Goal: Task Accomplishment & Management: Use online tool/utility

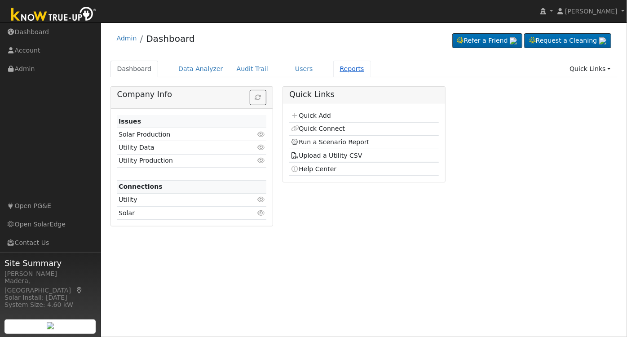
click at [334, 69] on link "Reports" at bounding box center [352, 69] width 38 height 17
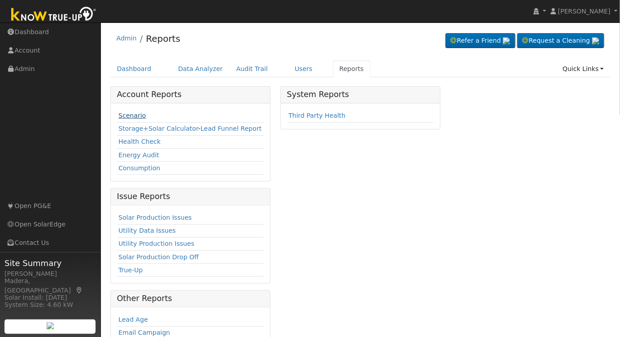
click at [130, 114] on link "Scenario" at bounding box center [131, 115] width 27 height 7
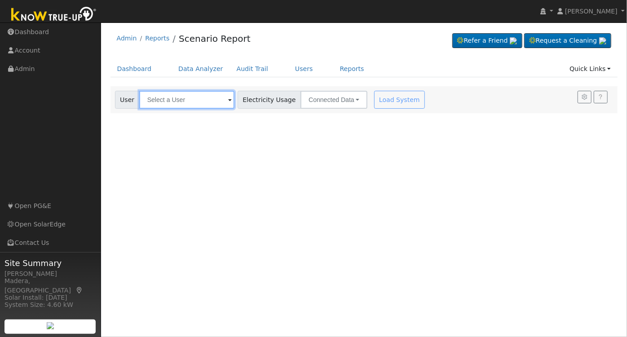
click at [188, 101] on input "text" at bounding box center [186, 100] width 95 height 18
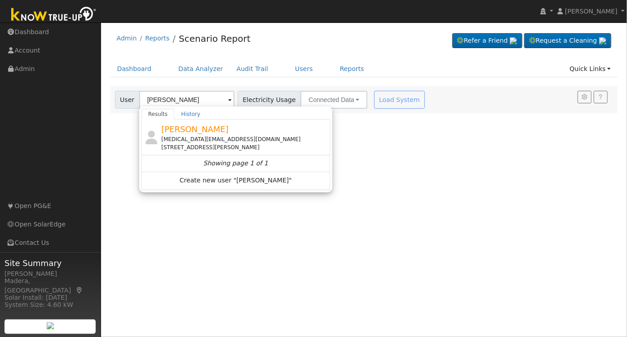
click at [210, 135] on div "permanent_makeup_artist@yahoo.com" at bounding box center [244, 139] width 166 height 8
type input "Eileen Smith"
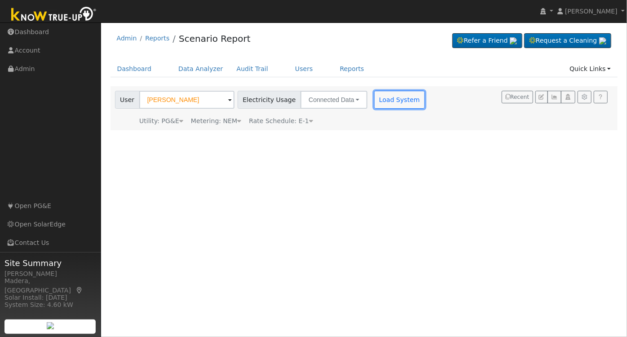
click at [390, 96] on button "Load System" at bounding box center [399, 100] width 51 height 18
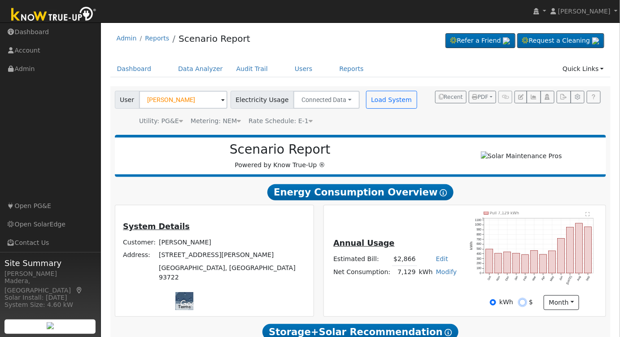
click at [524, 305] on input "$" at bounding box center [523, 302] width 6 height 6
radio input "true"
click at [494, 305] on input "kWh" at bounding box center [493, 302] width 6 height 6
radio input "true"
radio input "false"
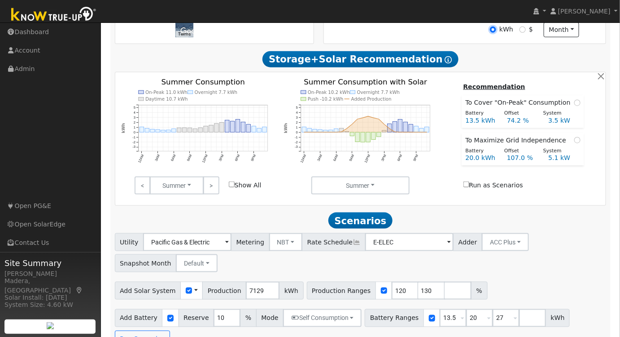
scroll to position [275, 0]
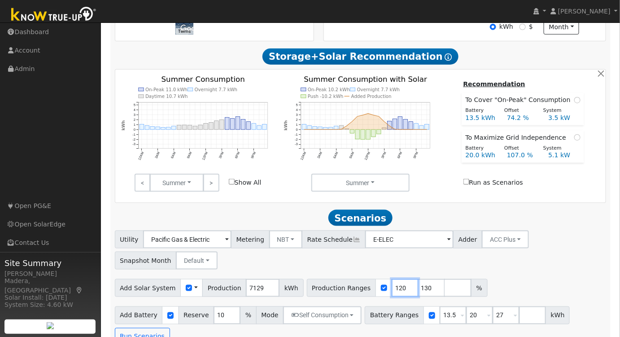
click at [392, 287] on input "120" at bounding box center [405, 288] width 27 height 18
click at [392, 289] on input "121" at bounding box center [405, 288] width 27 height 18
type input "122"
click at [392, 289] on input "122" at bounding box center [405, 288] width 27 height 18
drag, startPoint x: 414, startPoint y: 290, endPoint x: 384, endPoint y: 294, distance: 30.3
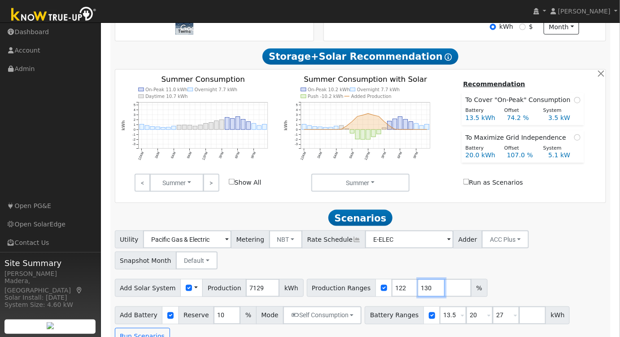
click at [384, 294] on div "Production Ranges 122 130 %" at bounding box center [397, 288] width 181 height 18
drag, startPoint x: 463, startPoint y: 321, endPoint x: 430, endPoint y: 320, distance: 32.8
click at [430, 320] on div "Battery Ranges 13.5 Overrides Reserve % Mode None None Self Consumption Peak Sa…" at bounding box center [467, 315] width 205 height 18
type input "15"
click at [490, 286] on div "Add Solar System Use CSV Data Production 7129 kWh Production Ranges 122 %" at bounding box center [360, 286] width 495 height 21
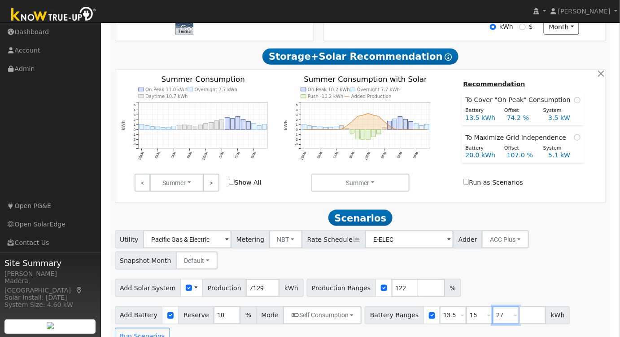
drag, startPoint x: 450, startPoint y: 317, endPoint x: 417, endPoint y: 321, distance: 33.0
click at [413, 315] on div "Battery Ranges 13.5 Overrides Reserve % Mode None None Self Consumption Peak Sa…" at bounding box center [467, 315] width 205 height 18
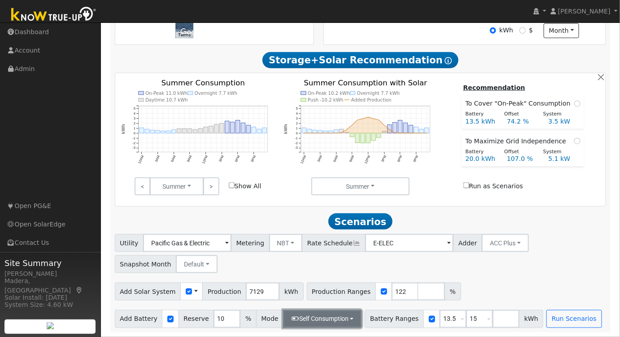
click at [308, 320] on button "Self Consumption" at bounding box center [322, 319] width 79 height 18
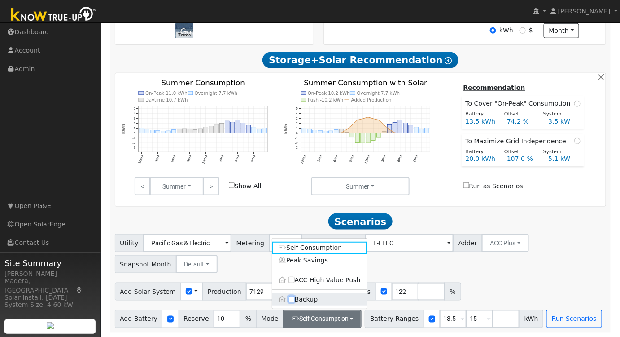
click at [289, 299] on input "Backup" at bounding box center [292, 299] width 6 height 6
checkbox input "true"
type input "20"
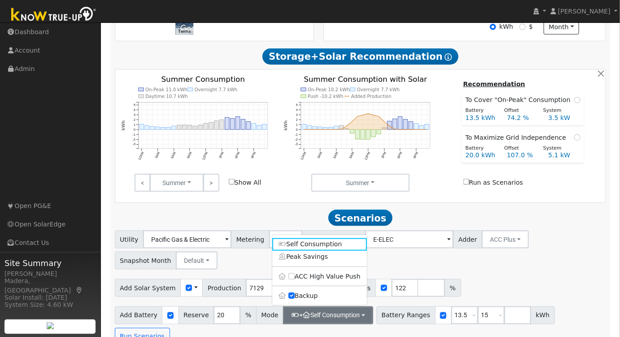
click at [539, 283] on div "Add Solar System Use CSV Data Production 7129 kWh Production Ranges 122 %" at bounding box center [360, 286] width 495 height 21
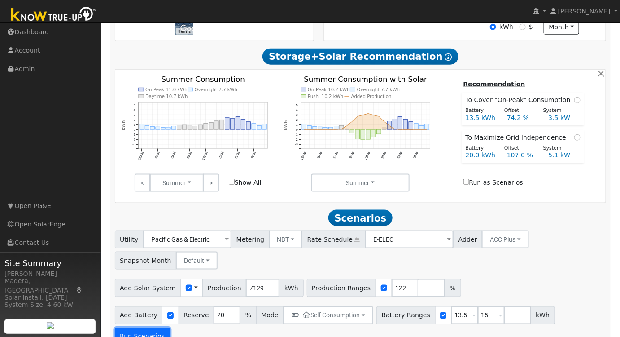
click at [170, 328] on button "Run Scenarios" at bounding box center [142, 337] width 55 height 18
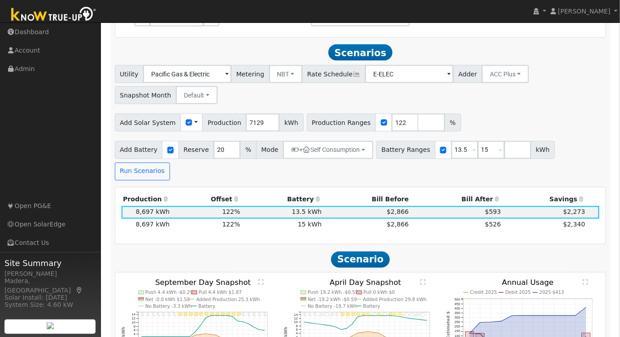
scroll to position [460, 0]
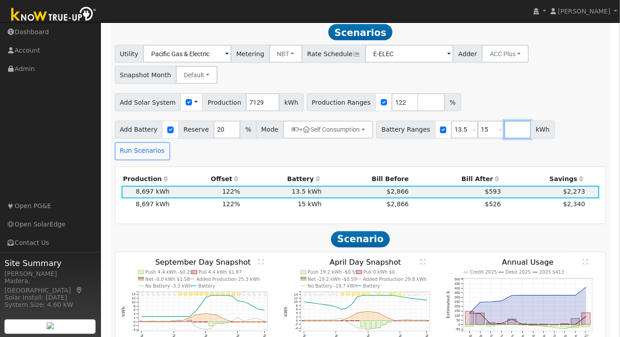
click at [504, 131] on input "number" at bounding box center [517, 130] width 27 height 18
type input "20"
click at [536, 77] on div "Utility Pacific Gas & Electric Metering NBT NEM NBT Rate Schedule E-ELEC Adder …" at bounding box center [360, 63] width 495 height 42
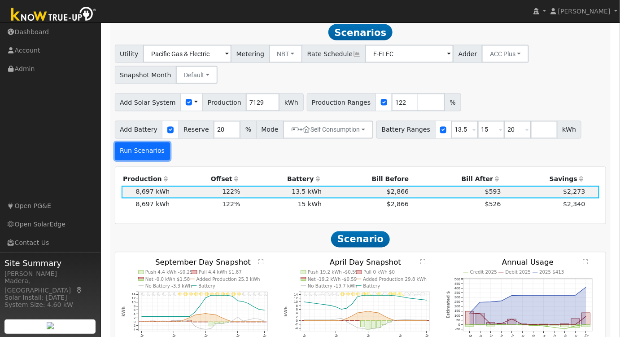
click at [135, 155] on button "Run Scenarios" at bounding box center [142, 151] width 55 height 18
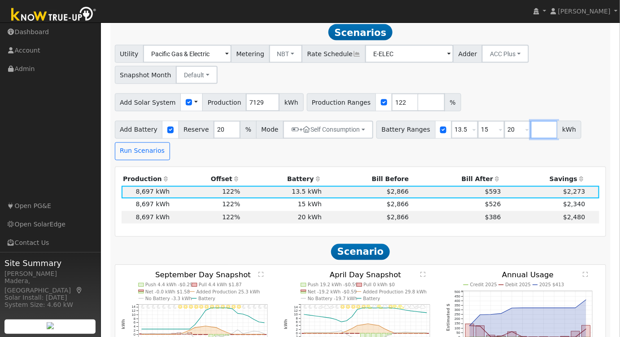
click at [531, 129] on input "number" at bounding box center [544, 130] width 27 height 18
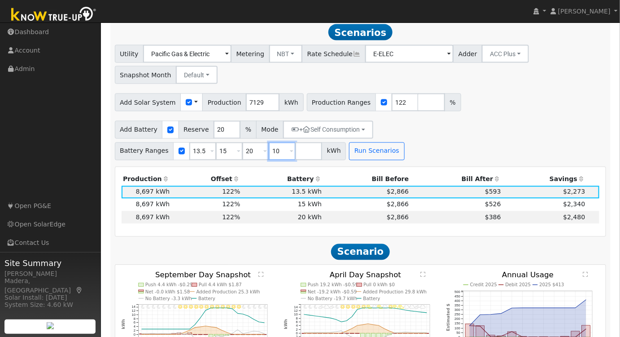
type input "10"
type input "13.5"
type input "15"
type input "20"
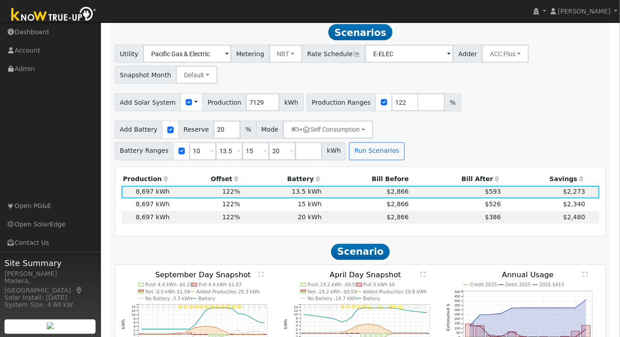
click at [509, 81] on div "Utility Pacific Gas & Electric Metering NBT NEM NBT Rate Schedule E-ELEC Adder …" at bounding box center [360, 63] width 495 height 42
click at [349, 157] on button "Run Scenarios" at bounding box center [376, 151] width 55 height 18
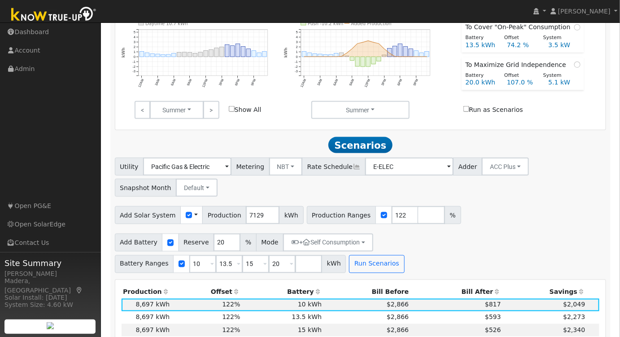
scroll to position [449, 0]
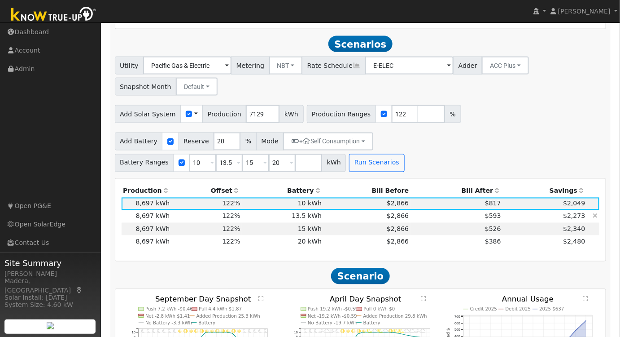
click at [364, 216] on td "$2,866" at bounding box center [367, 216] width 87 height 13
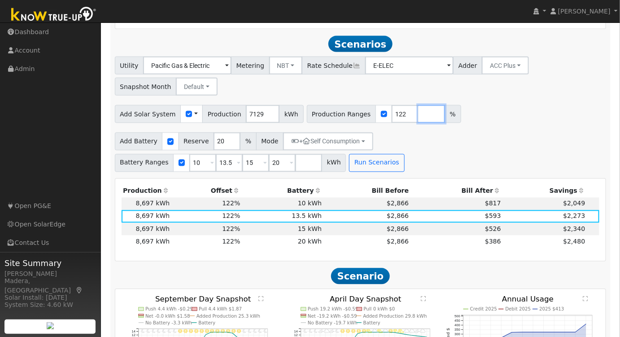
click at [418, 119] on input "number" at bounding box center [431, 114] width 27 height 18
type input "127"
click at [349, 166] on button "Run Scenarios" at bounding box center [376, 163] width 55 height 18
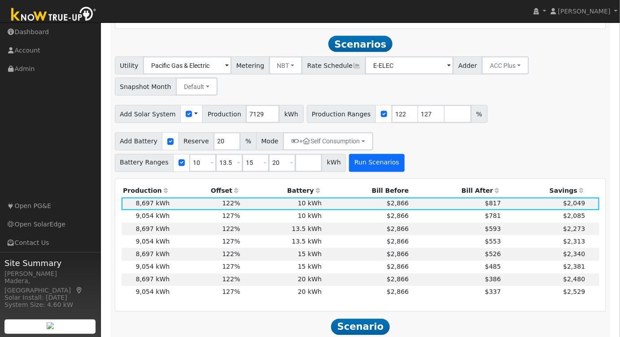
scroll to position [460, 0]
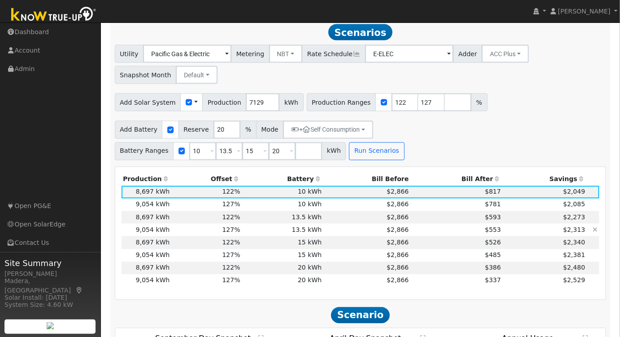
click at [261, 235] on td "13.5 kWh" at bounding box center [283, 229] width 82 height 13
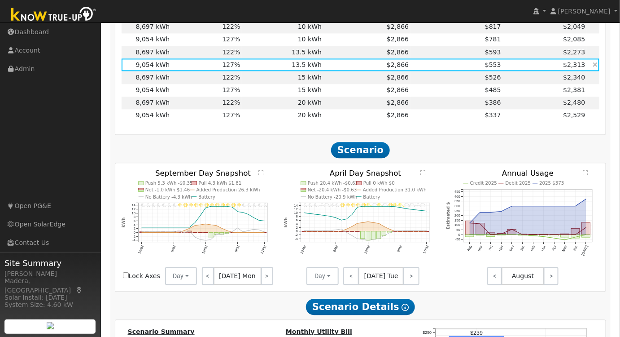
scroll to position [628, 0]
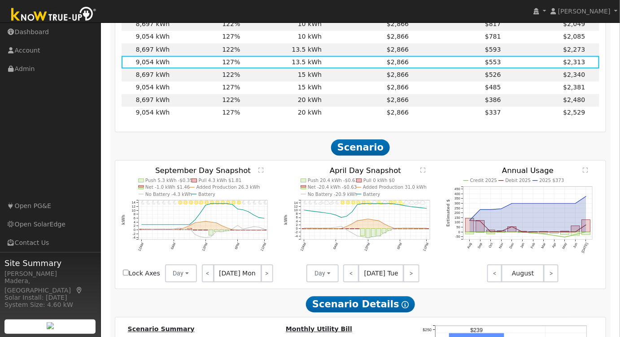
click at [587, 172] on text "" at bounding box center [586, 169] width 5 height 6
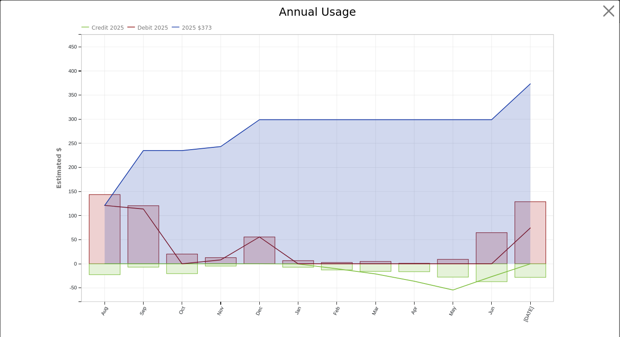
scroll to position [613, 0]
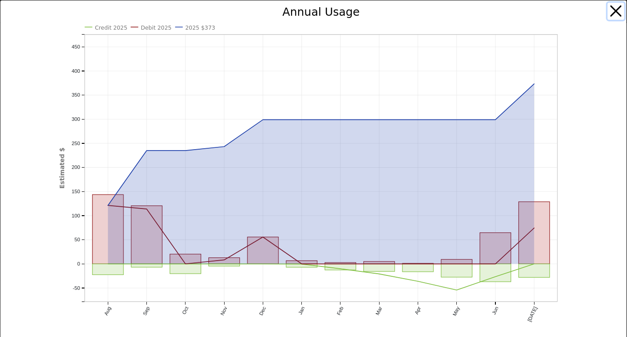
click at [610, 11] on button "button" at bounding box center [615, 11] width 17 height 17
